Goal: Communication & Community: Ask a question

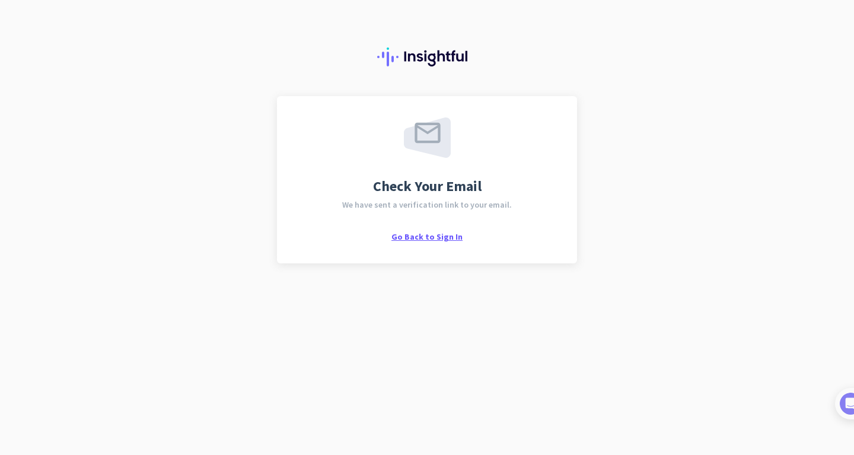
click at [433, 239] on span "Go Back to Sign In" at bounding box center [426, 236] width 71 height 11
click at [446, 193] on span "Check Your Email" at bounding box center [427, 186] width 108 height 14
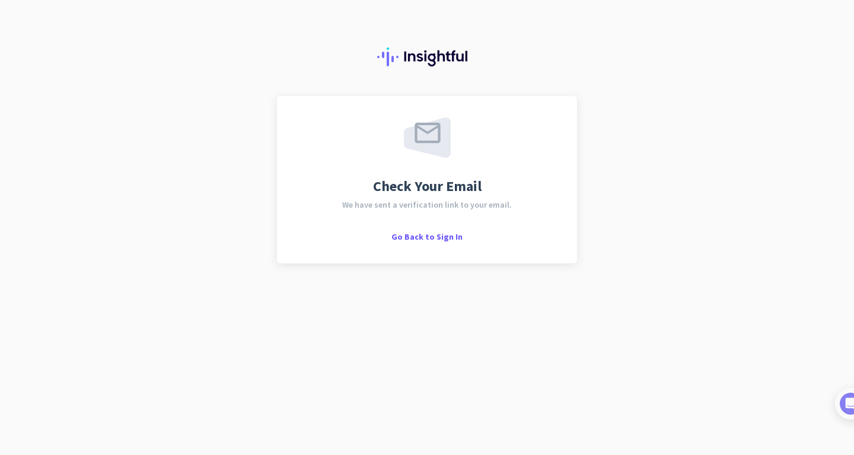
click at [503, 218] on div "Check Your Email We have sent a verification link to your email. Go Back to Sig…" at bounding box center [426, 179] width 257 height 124
click at [433, 234] on span "Go Back to Sign In" at bounding box center [426, 236] width 71 height 11
click at [440, 206] on span "We have sent a verification link to your email." at bounding box center [427, 204] width 170 height 8
click at [838, 404] on img at bounding box center [838, 403] width 22 height 22
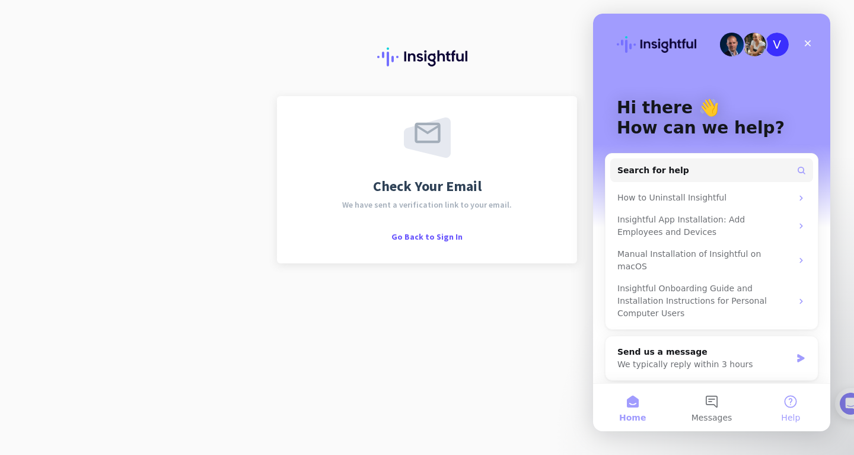
click at [787, 400] on button "Help" at bounding box center [790, 407] width 79 height 47
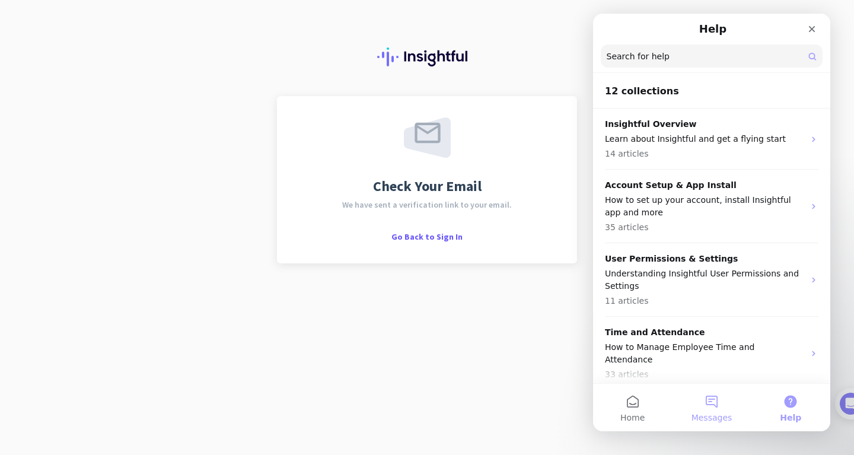
click at [715, 403] on button "Messages" at bounding box center [711, 407] width 79 height 47
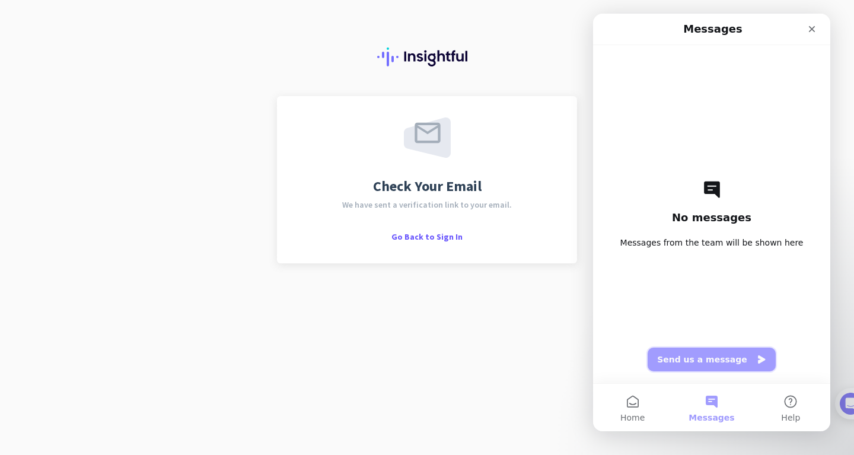
click at [716, 357] on button "Send us a message" at bounding box center [711, 359] width 128 height 24
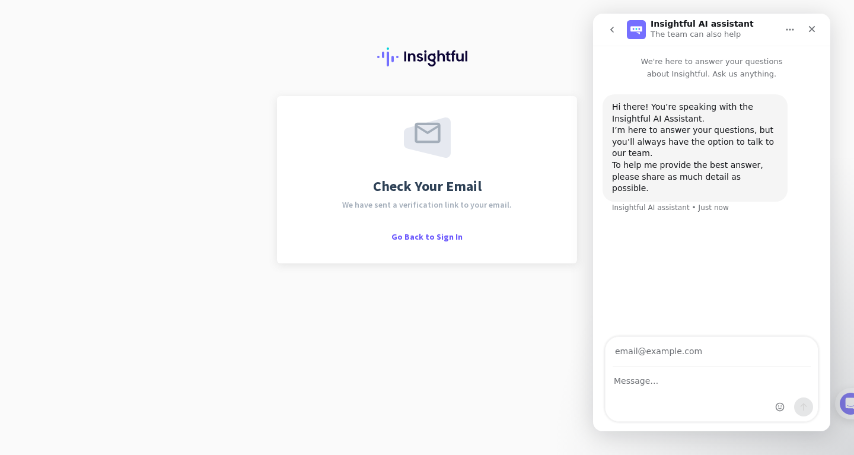
click at [660, 390] on div "Intercom messenger" at bounding box center [711, 394] width 212 height 53
click at [649, 379] on textarea "Message…" at bounding box center [711, 378] width 212 height 20
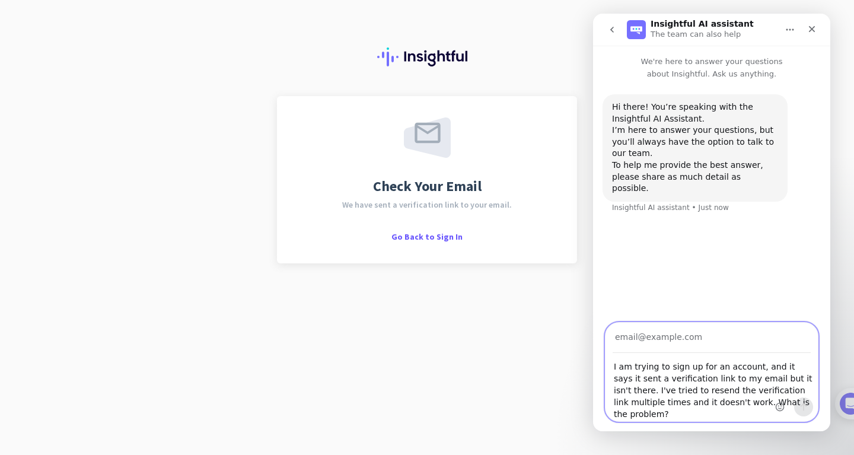
type textarea "I am trying to sign up for an account, and it says it sent a verification link …"
click at [640, 353] on input "Your email" at bounding box center [711, 337] width 198 height 30
type input "jadet0124@gmail.com"
click at [726, 407] on textarea "I am trying to sign up for an account, and it says it sent a verification link …" at bounding box center [711, 387] width 212 height 68
click at [808, 407] on button "Send a message…" at bounding box center [803, 406] width 19 height 19
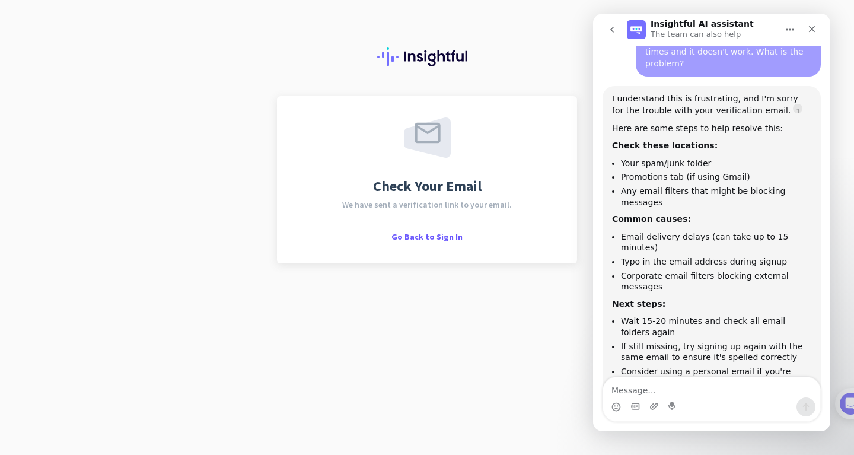
scroll to position [2, 0]
